Goal: Check status: Check status

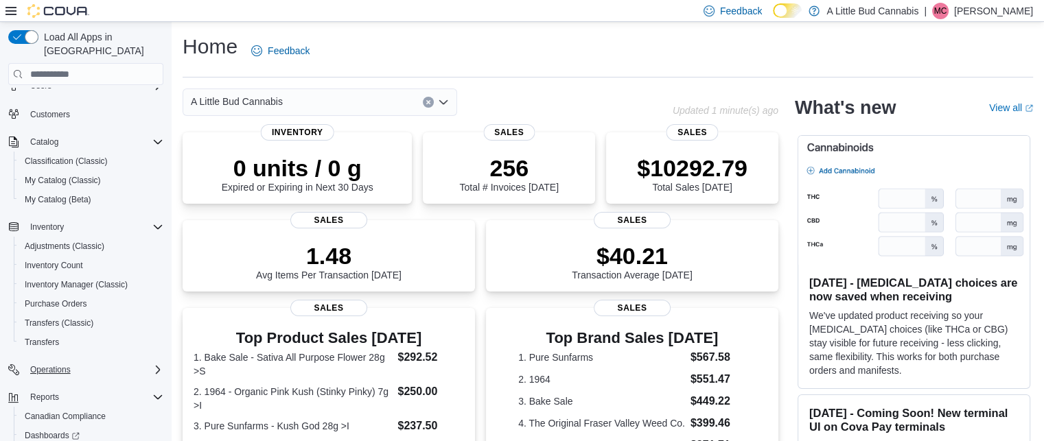
scroll to position [111, 0]
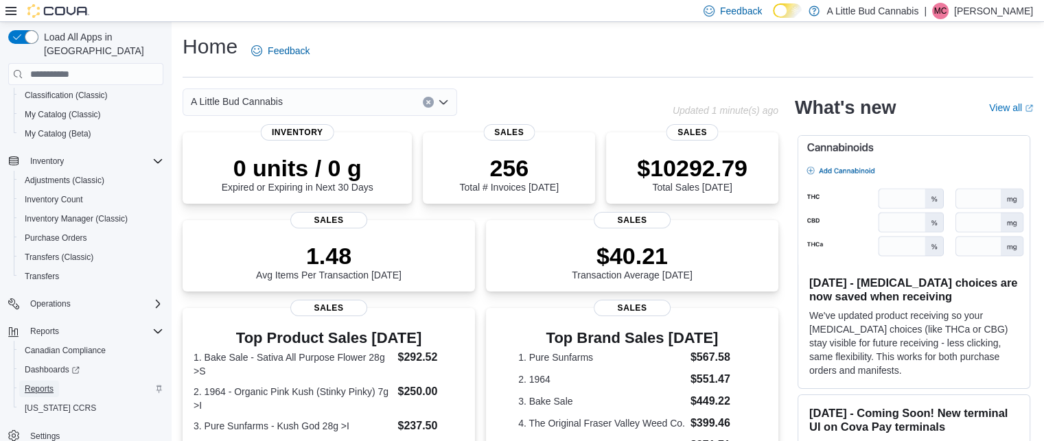
click at [51, 384] on span "Reports" at bounding box center [39, 389] width 29 height 11
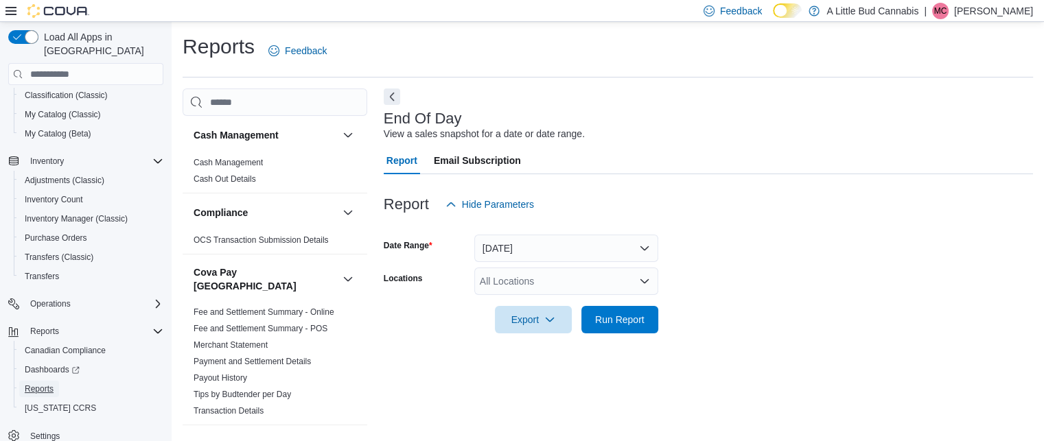
scroll to position [16, 0]
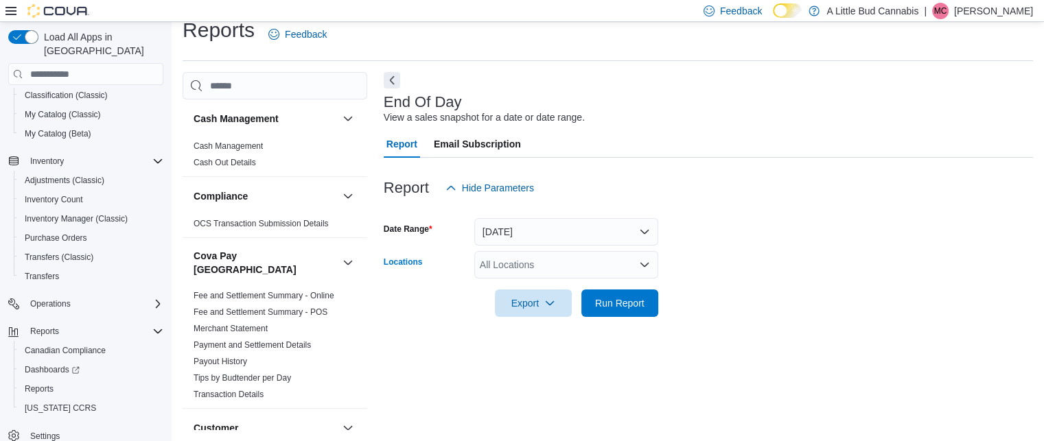
click at [557, 265] on div "All Locations" at bounding box center [566, 264] width 184 height 27
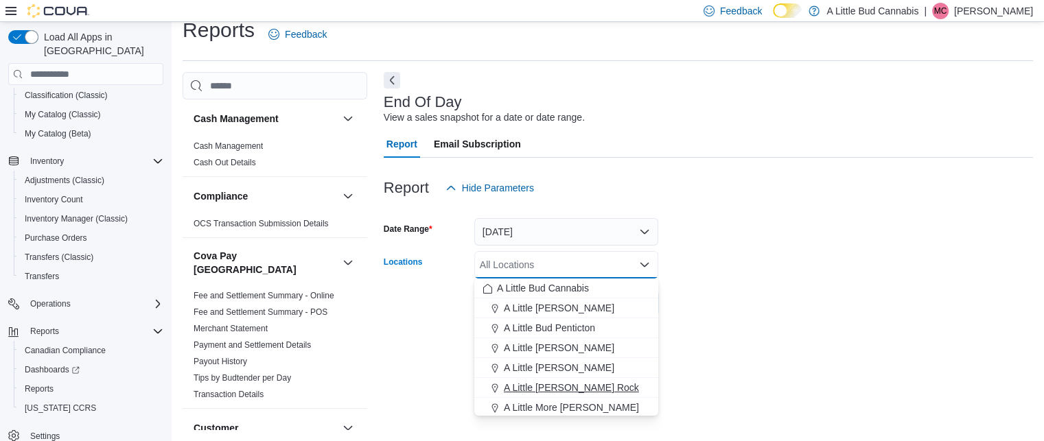
click at [560, 386] on span "A Little [PERSON_NAME] Rock" at bounding box center [571, 388] width 135 height 14
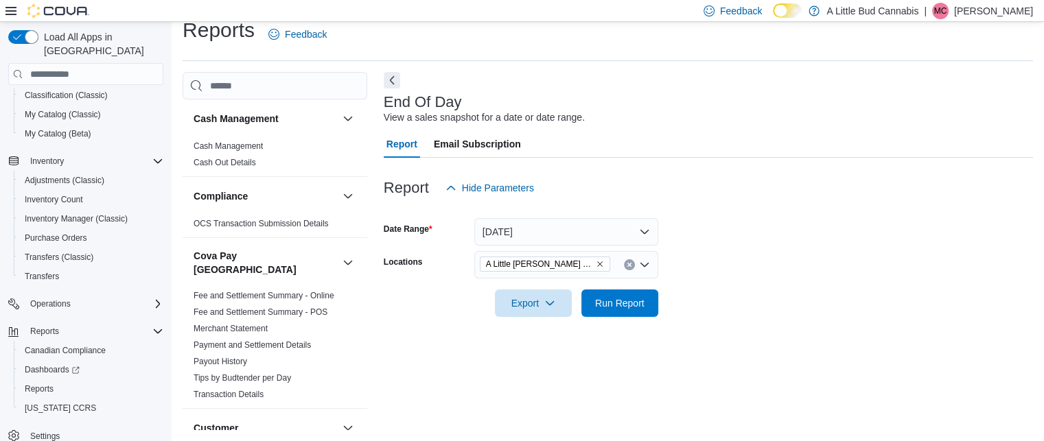
click at [724, 312] on form "Date Range [DATE] Locations A Little [PERSON_NAME] Rock Export Run Report" at bounding box center [708, 259] width 649 height 115
click at [620, 302] on span "Run Report" at bounding box center [619, 303] width 49 height 14
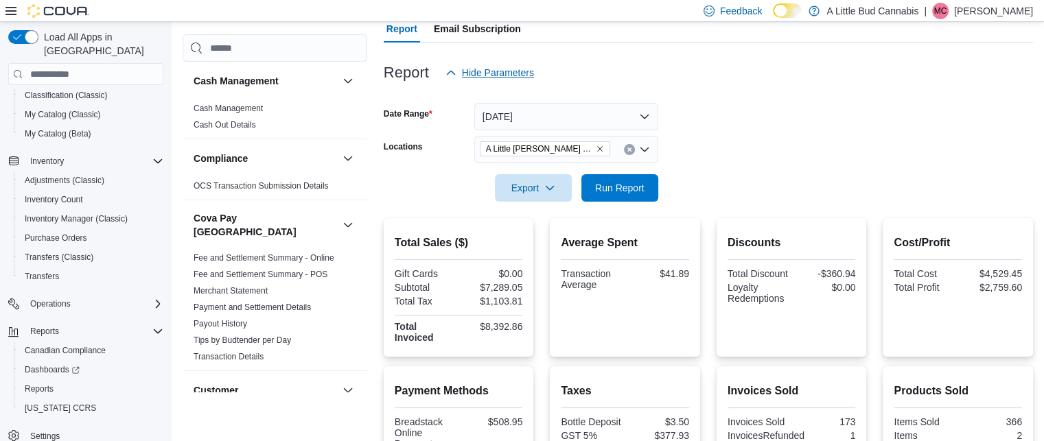
scroll to position [122, 0]
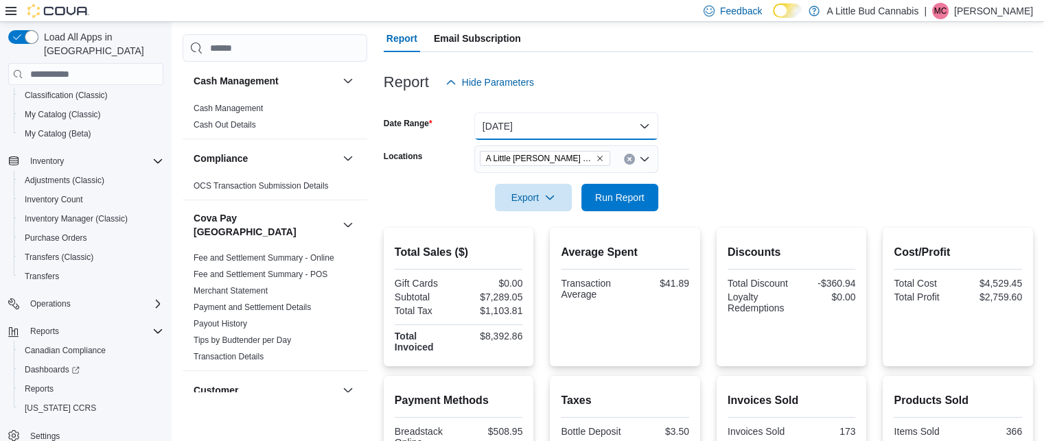
click at [576, 126] on button "[DATE]" at bounding box center [566, 126] width 184 height 27
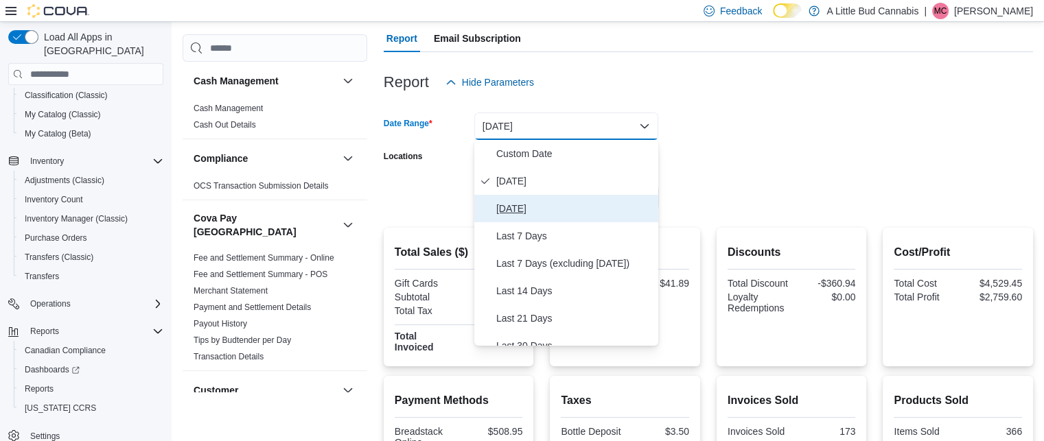
click at [540, 205] on span "[DATE]" at bounding box center [574, 208] width 156 height 16
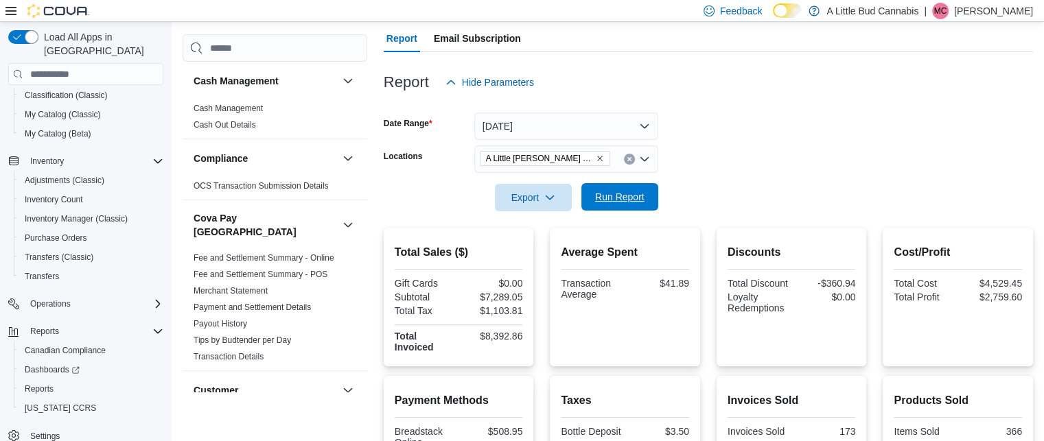
click at [603, 203] on span "Run Report" at bounding box center [619, 197] width 49 height 14
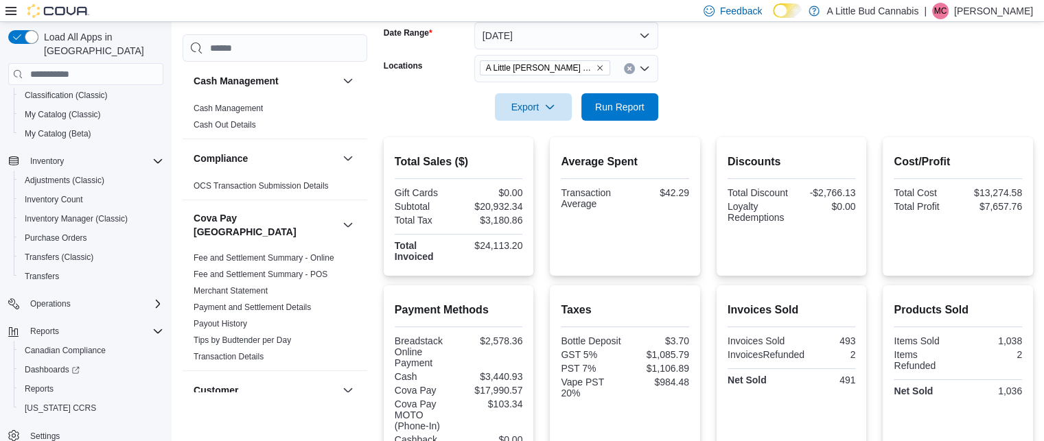
scroll to position [167, 0]
